Goal: Task Accomplishment & Management: Use online tool/utility

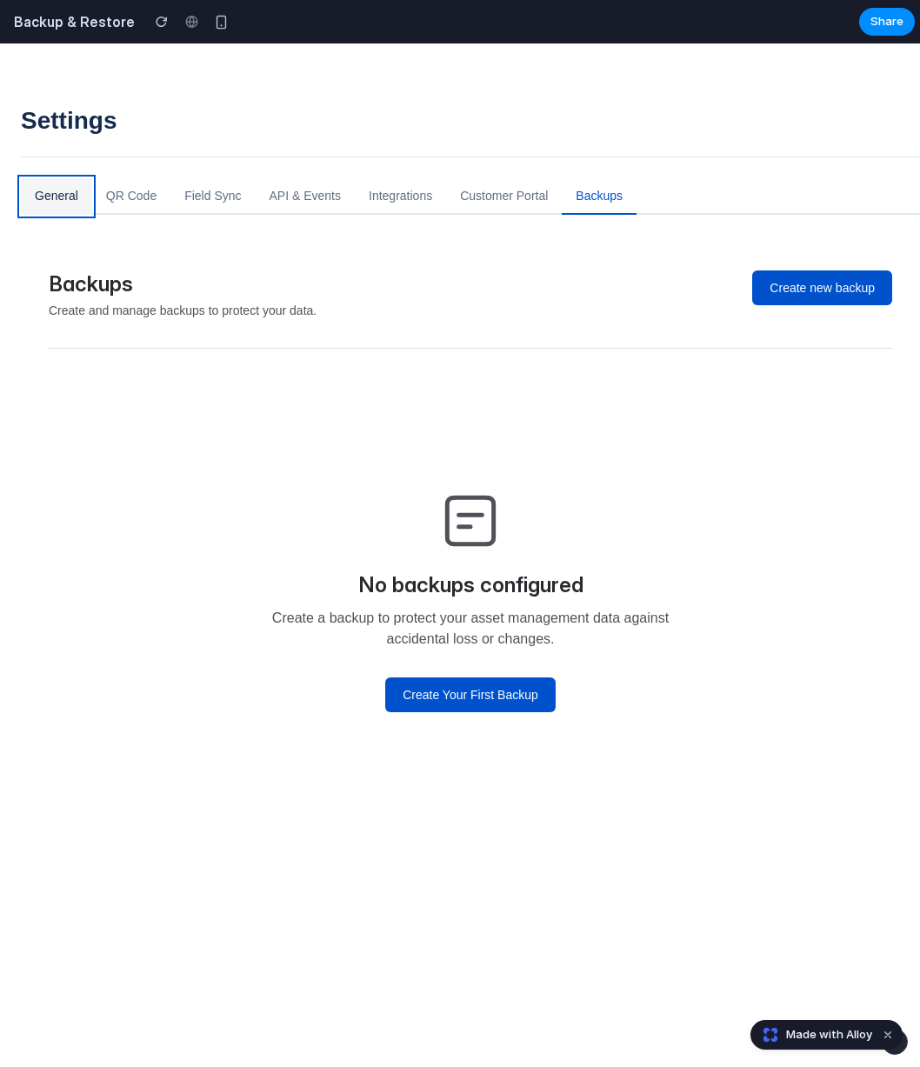
click at [53, 195] on button "General" at bounding box center [56, 196] width 71 height 37
click at [130, 193] on button "QR Code" at bounding box center [131, 196] width 78 height 37
click at [192, 195] on button "Field Sync" at bounding box center [212, 196] width 84 height 37
drag, startPoint x: 291, startPoint y: 195, endPoint x: 428, endPoint y: 193, distance: 136.5
click at [296, 195] on button "API & Events" at bounding box center [305, 196] width 99 height 37
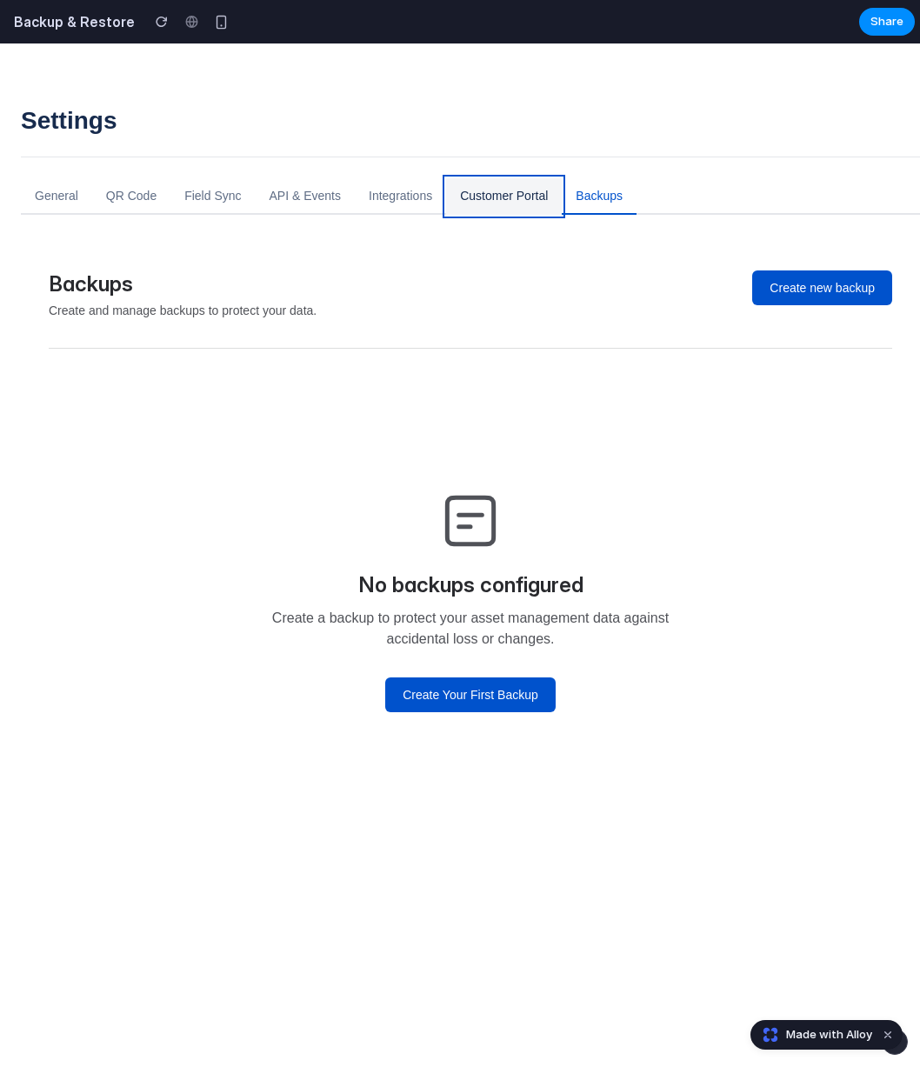
click at [523, 189] on button "Customer Portal" at bounding box center [504, 196] width 116 height 37
click at [604, 192] on button "Backups" at bounding box center [599, 196] width 75 height 37
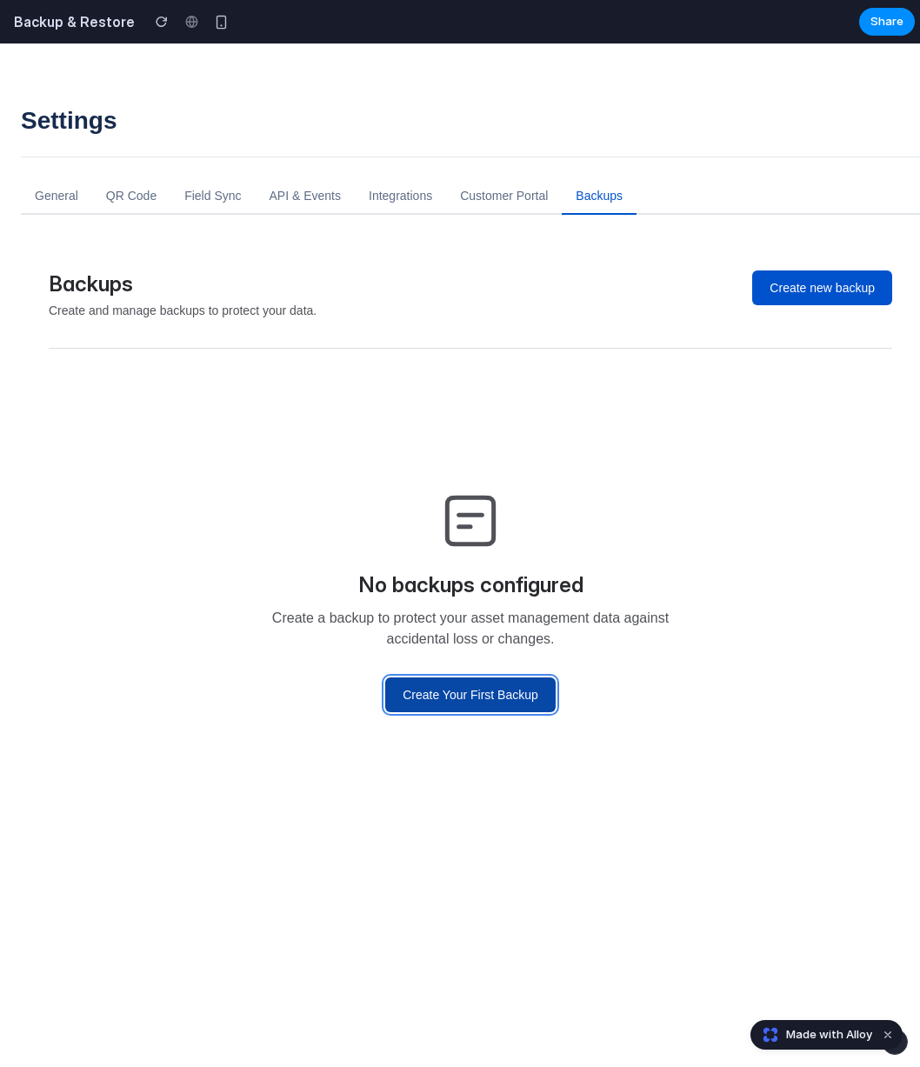
click at [456, 680] on button "Create Your First Backup" at bounding box center [470, 694] width 170 height 35
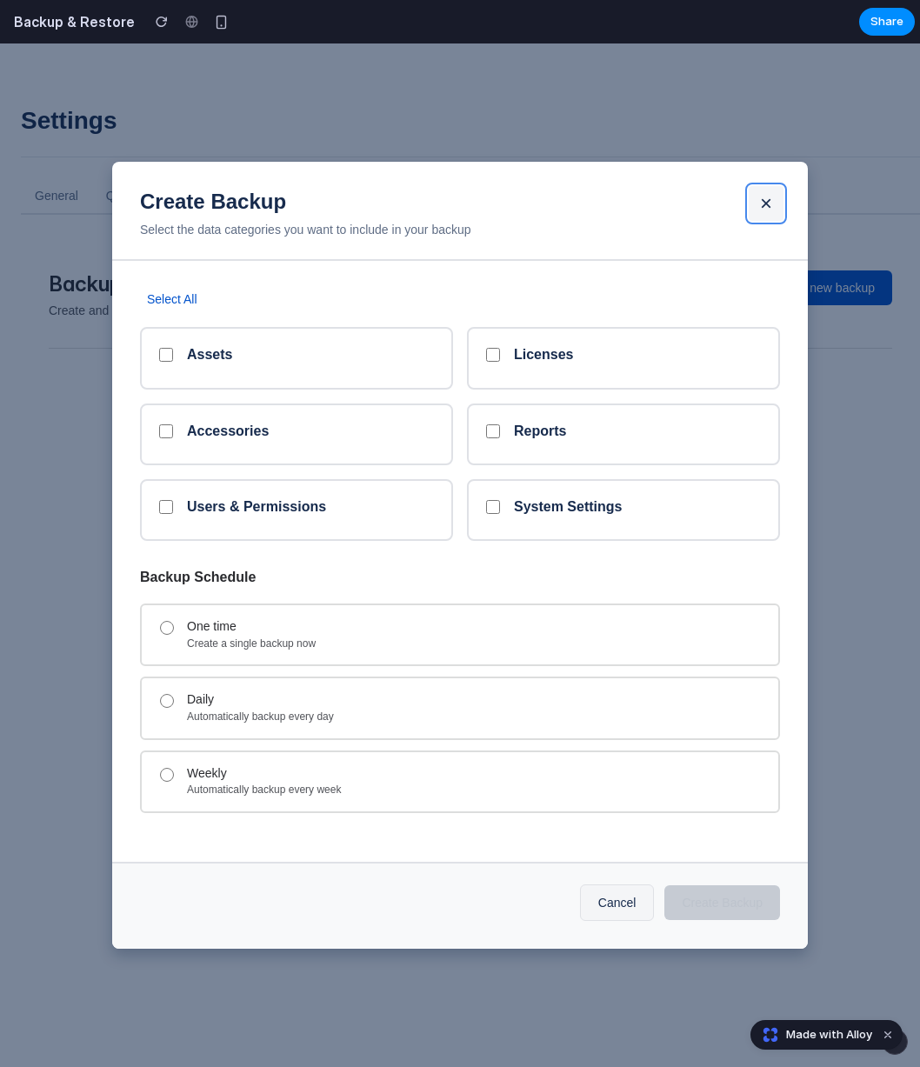
click at [777, 203] on button "×" at bounding box center [766, 203] width 35 height 35
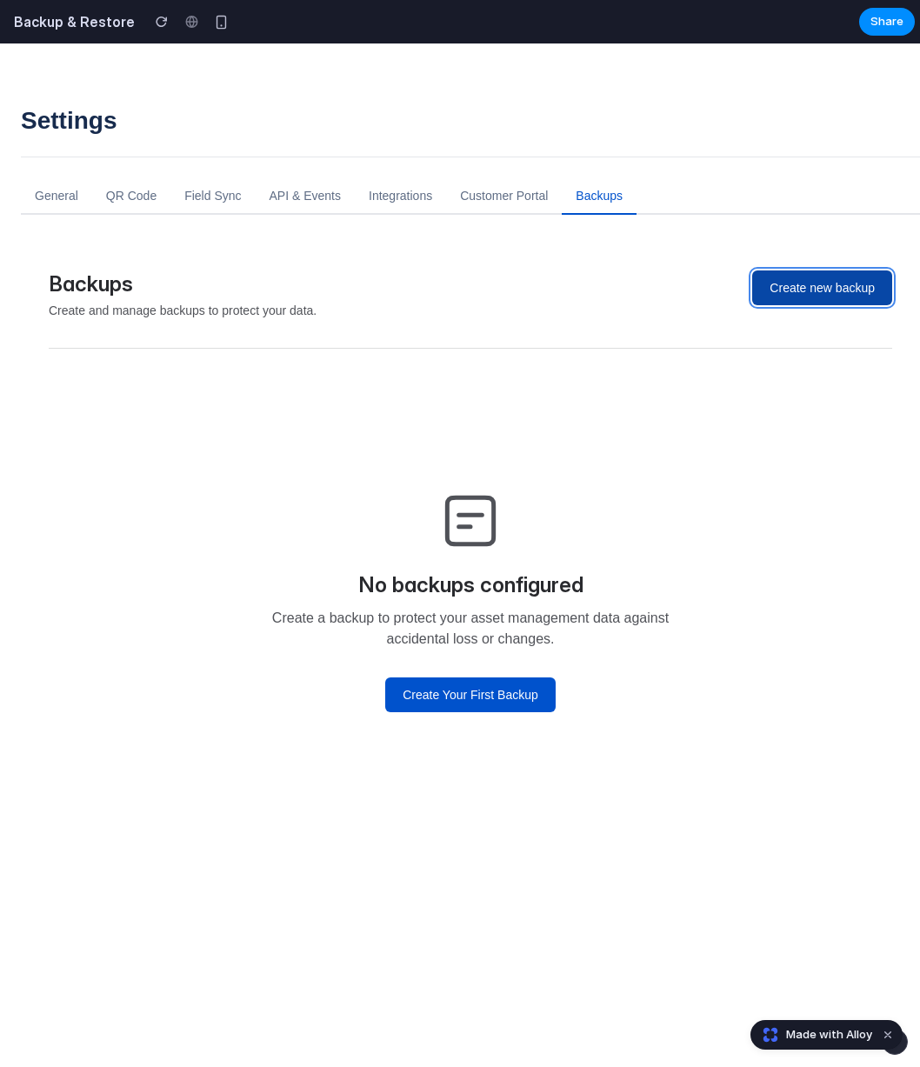
click at [787, 277] on button "Create new backup" at bounding box center [822, 287] width 140 height 35
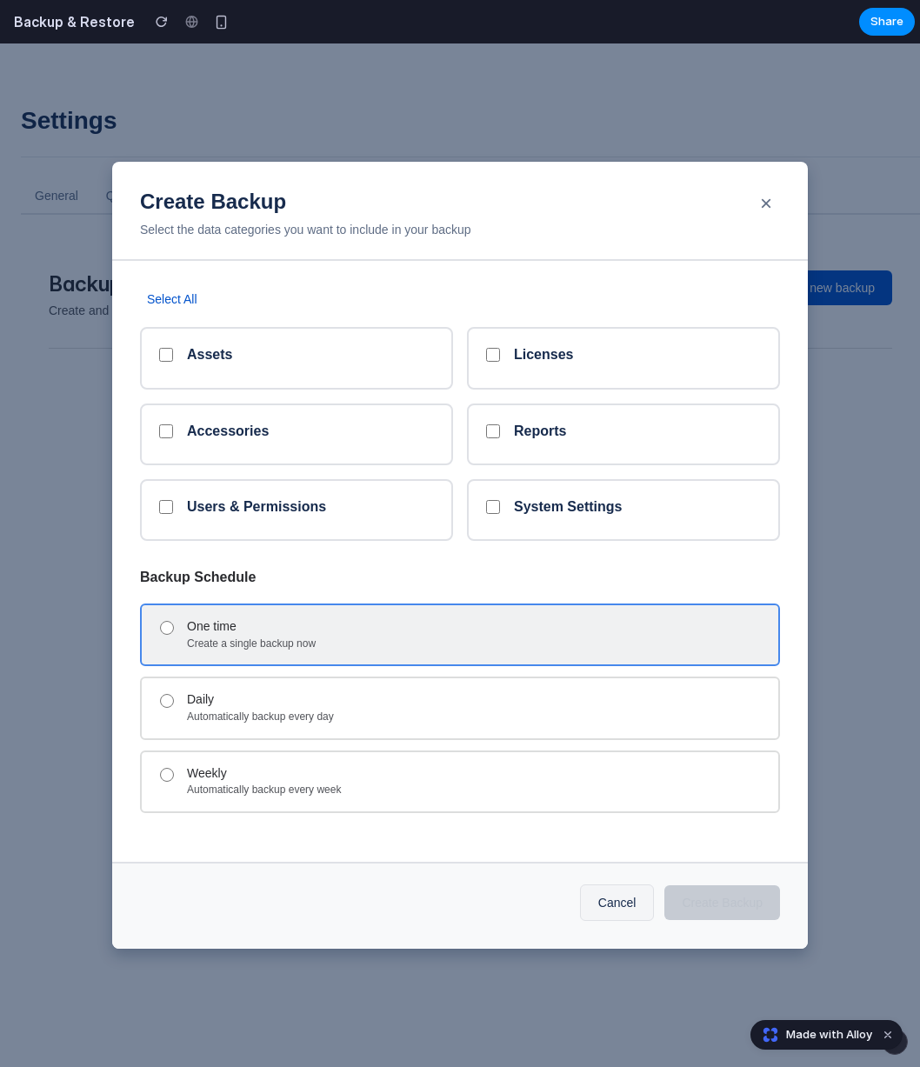
click at [443, 648] on div "Create a single backup now" at bounding box center [475, 644] width 577 height 14
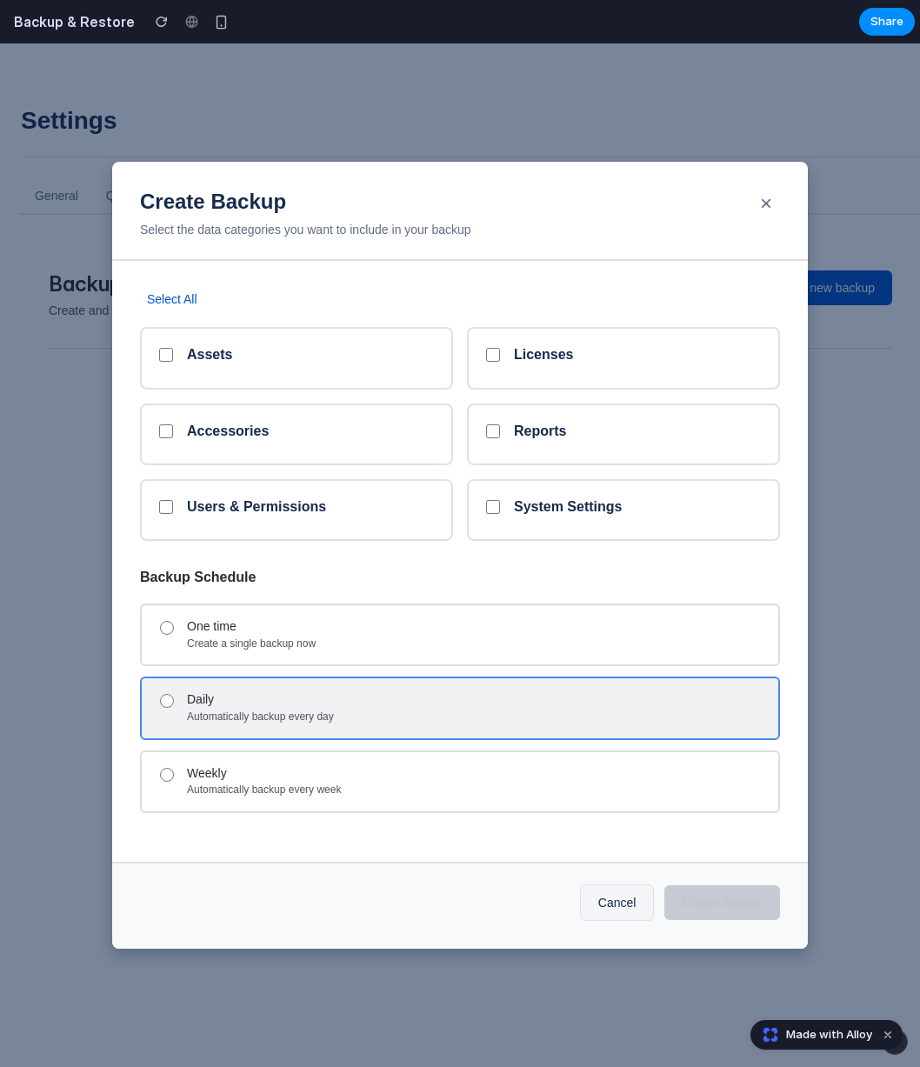
click at [282, 693] on div "Daily" at bounding box center [475, 699] width 577 height 15
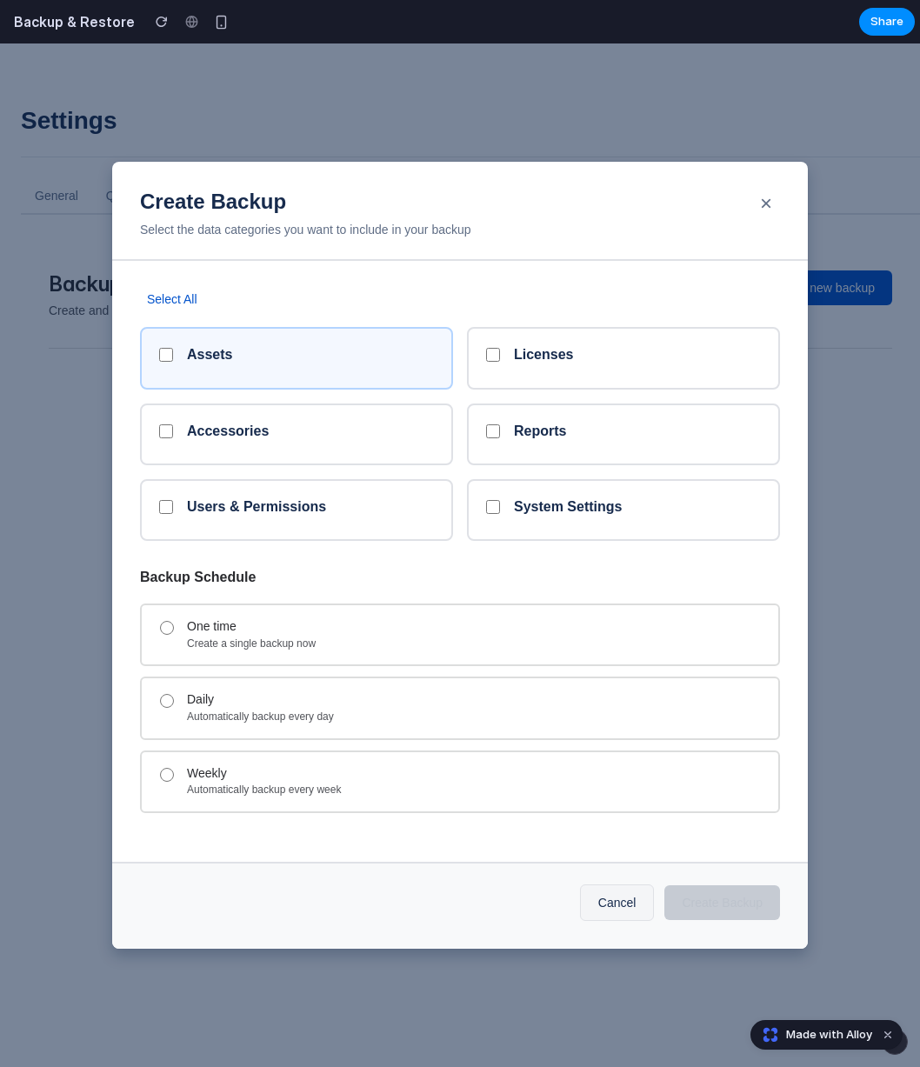
click at [278, 380] on div "Assets" at bounding box center [296, 358] width 313 height 62
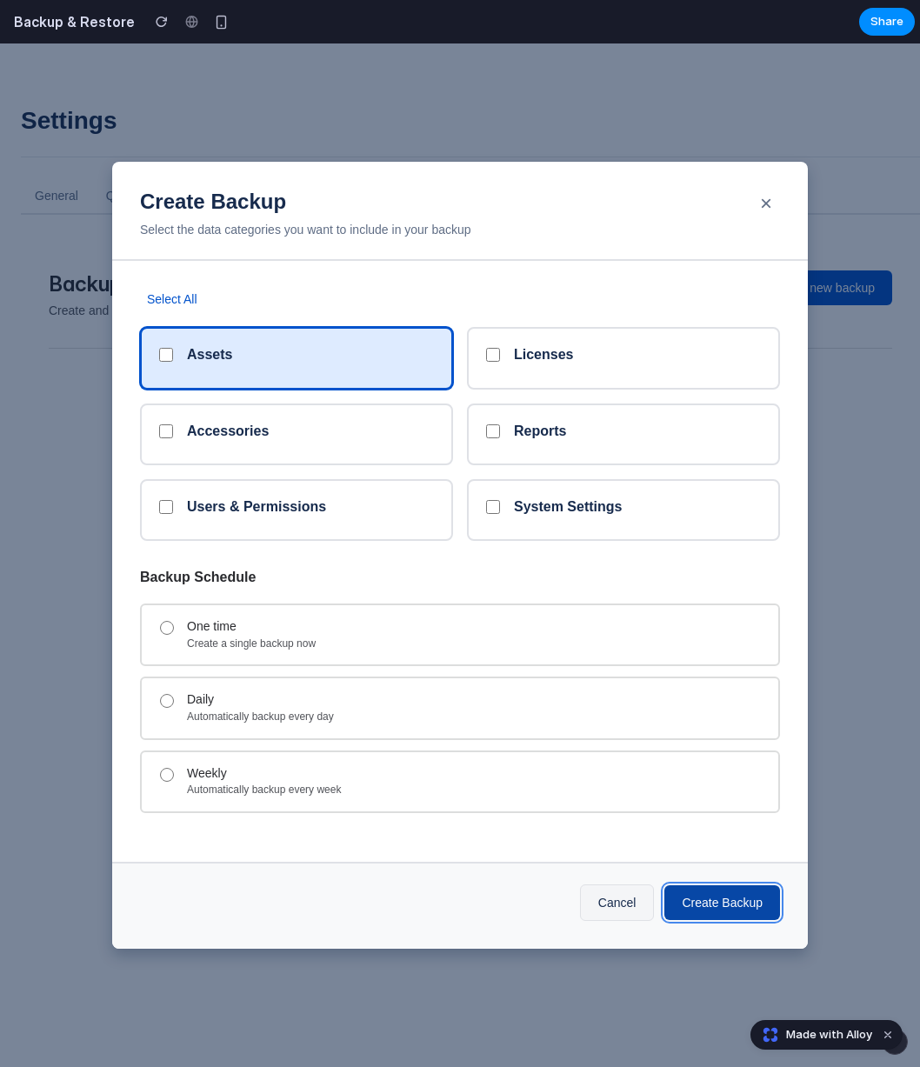
click at [726, 900] on button "Create Backup" at bounding box center [722, 902] width 116 height 35
